Goal: Task Accomplishment & Management: Use online tool/utility

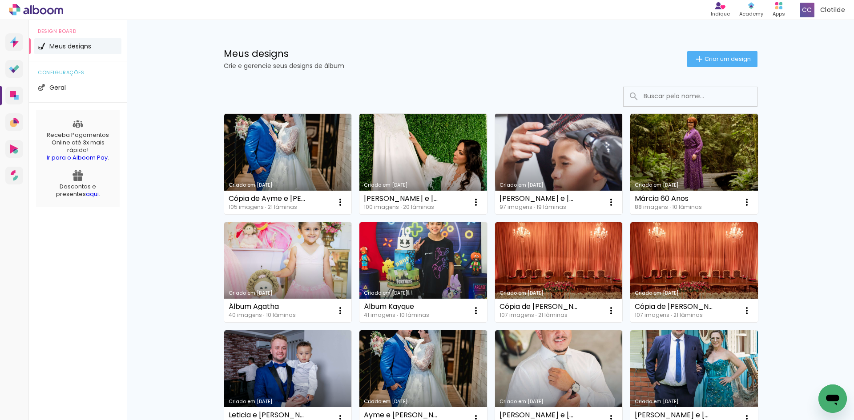
click at [522, 173] on link "Criado em [DATE]" at bounding box center [559, 164] width 128 height 100
